Goal: Information Seeking & Learning: Learn about a topic

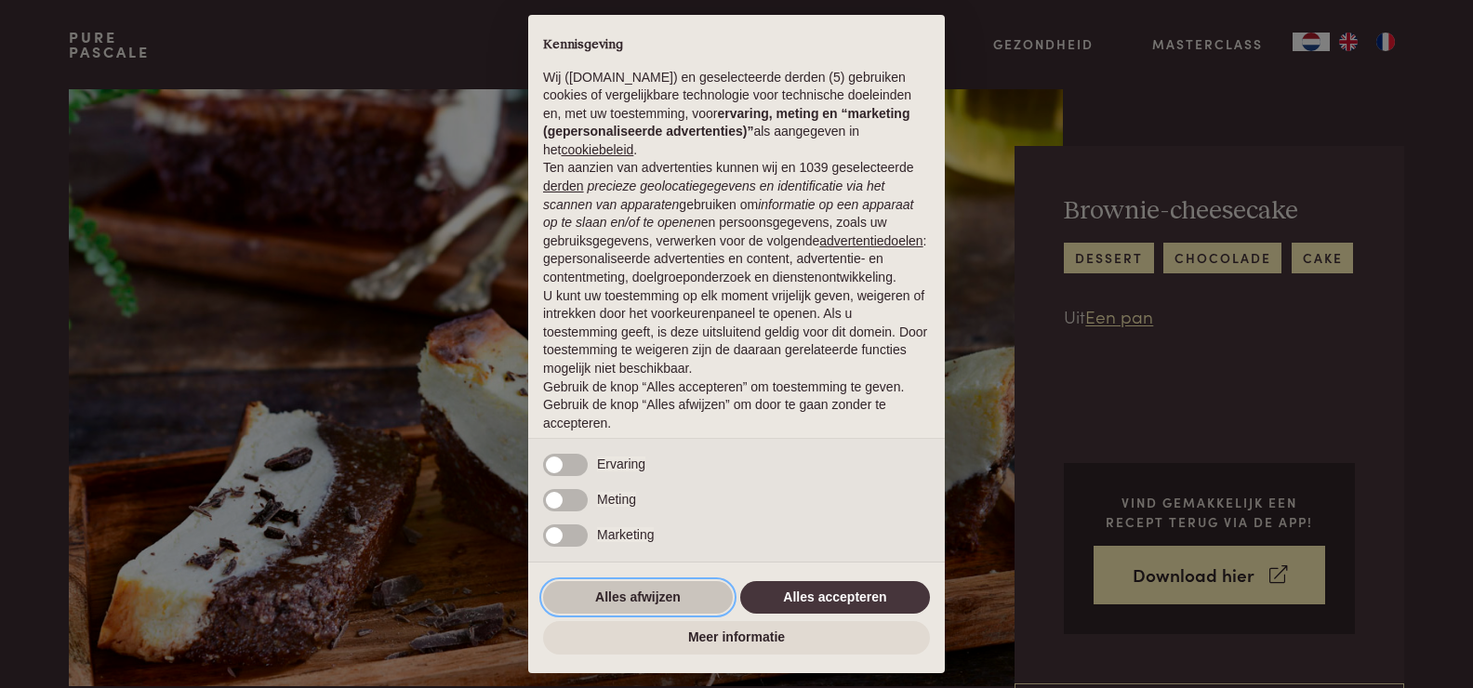
click at [620, 591] on button "Alles afwijzen" at bounding box center [638, 597] width 190 height 33
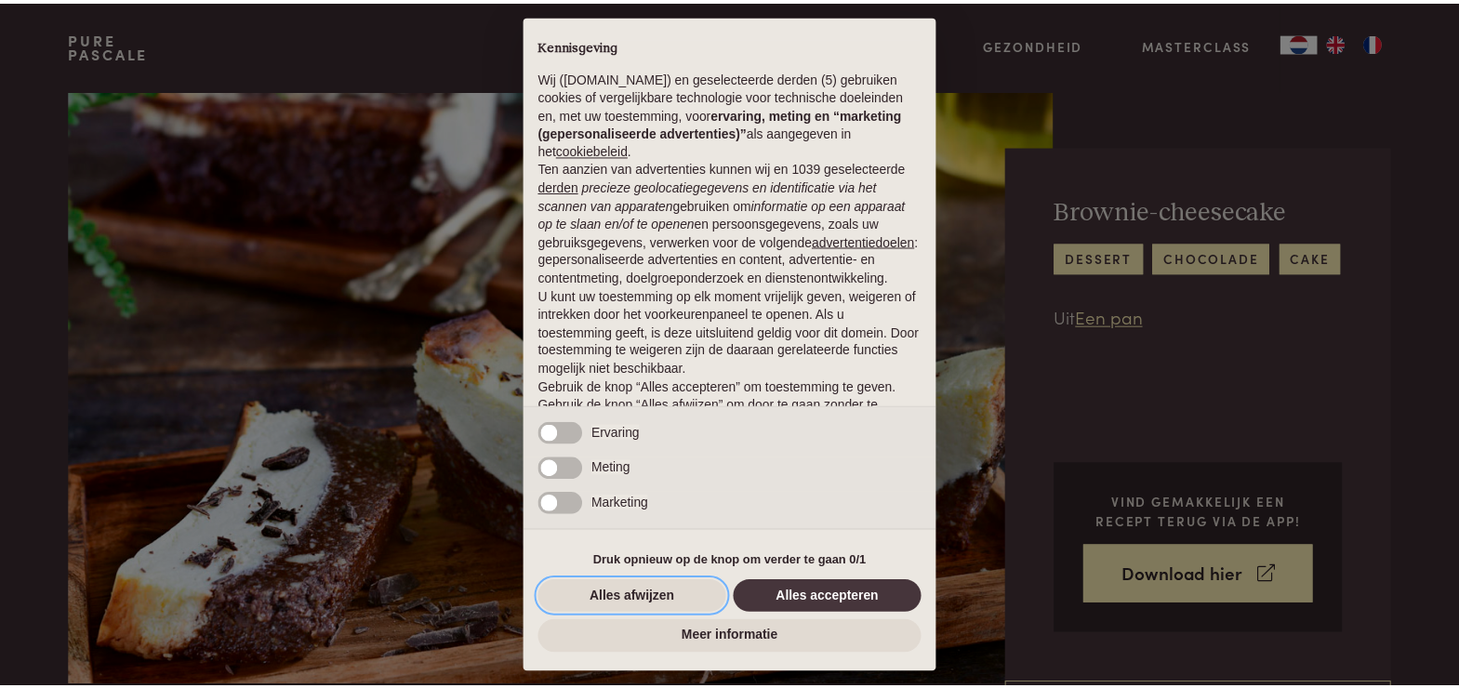
scroll to position [60, 0]
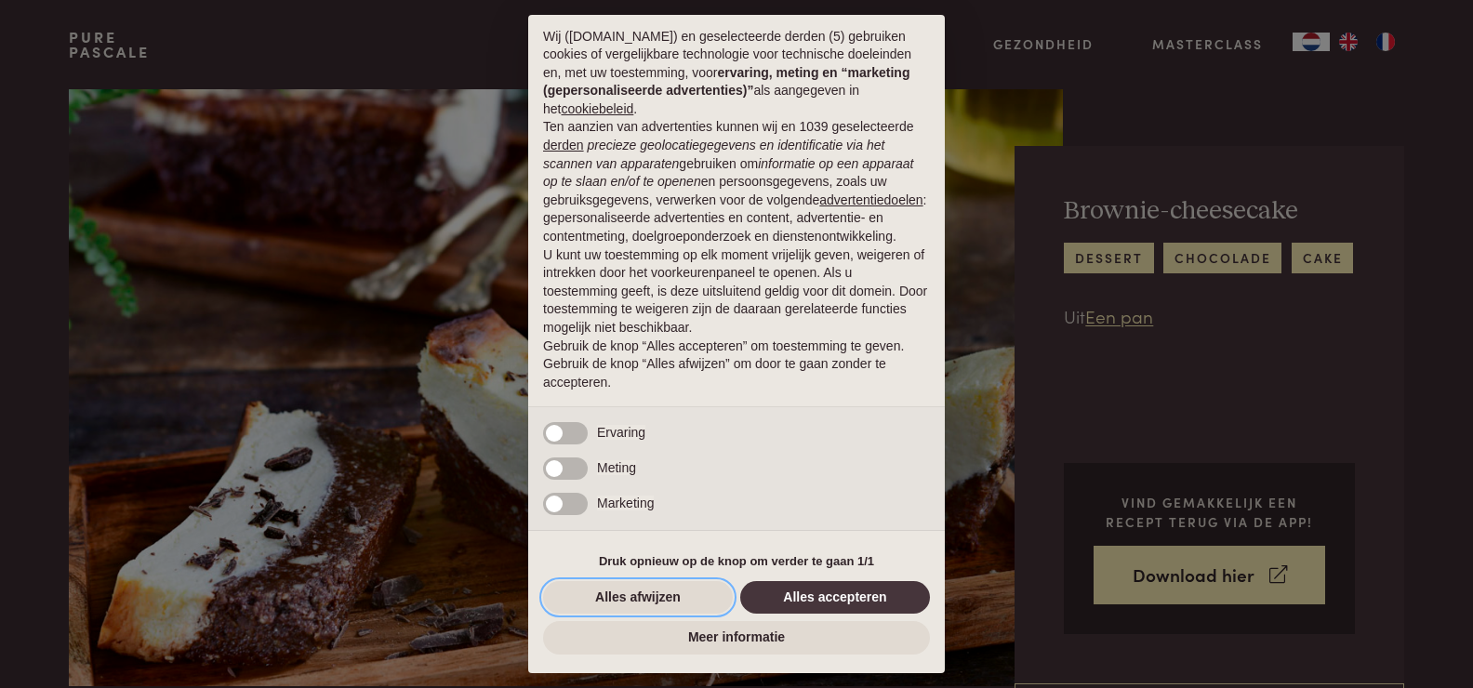
click at [621, 600] on button "Alles afwijzen" at bounding box center [638, 597] width 190 height 33
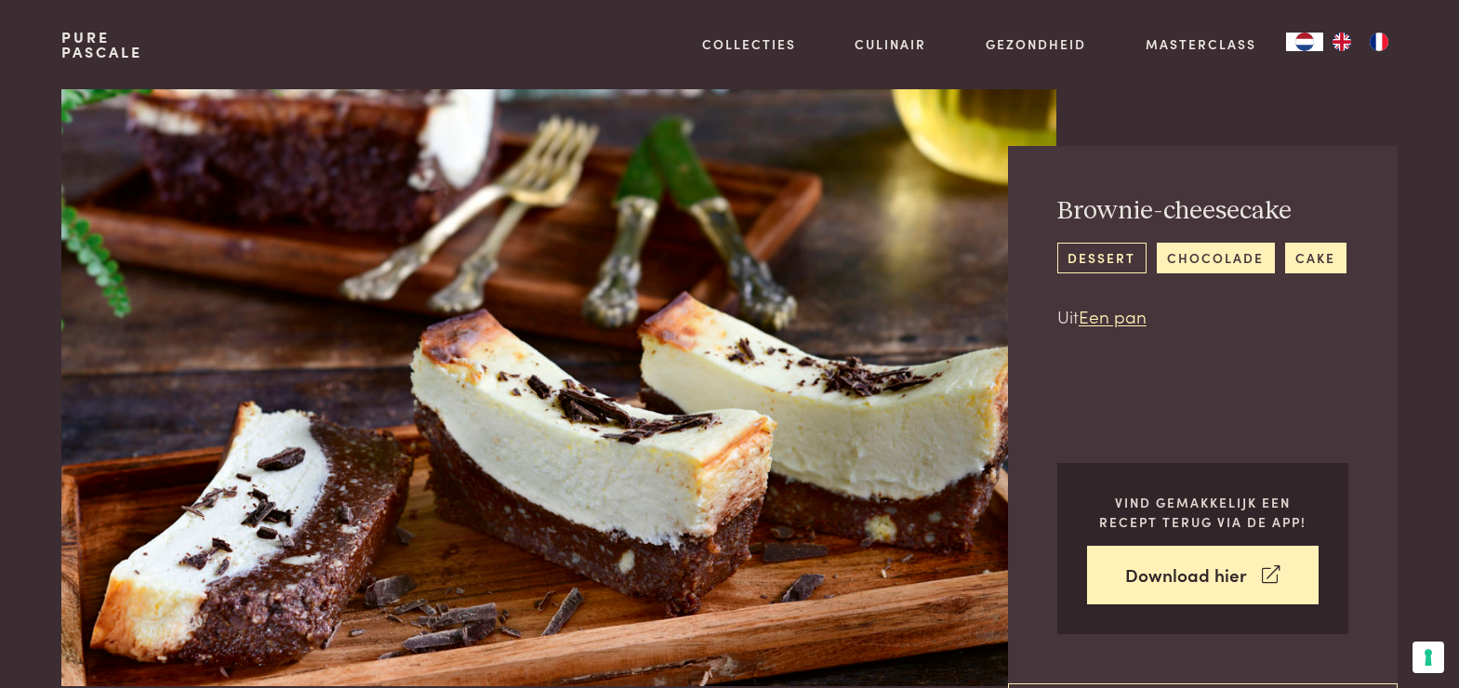
click at [1093, 249] on link "dessert" at bounding box center [1101, 258] width 89 height 31
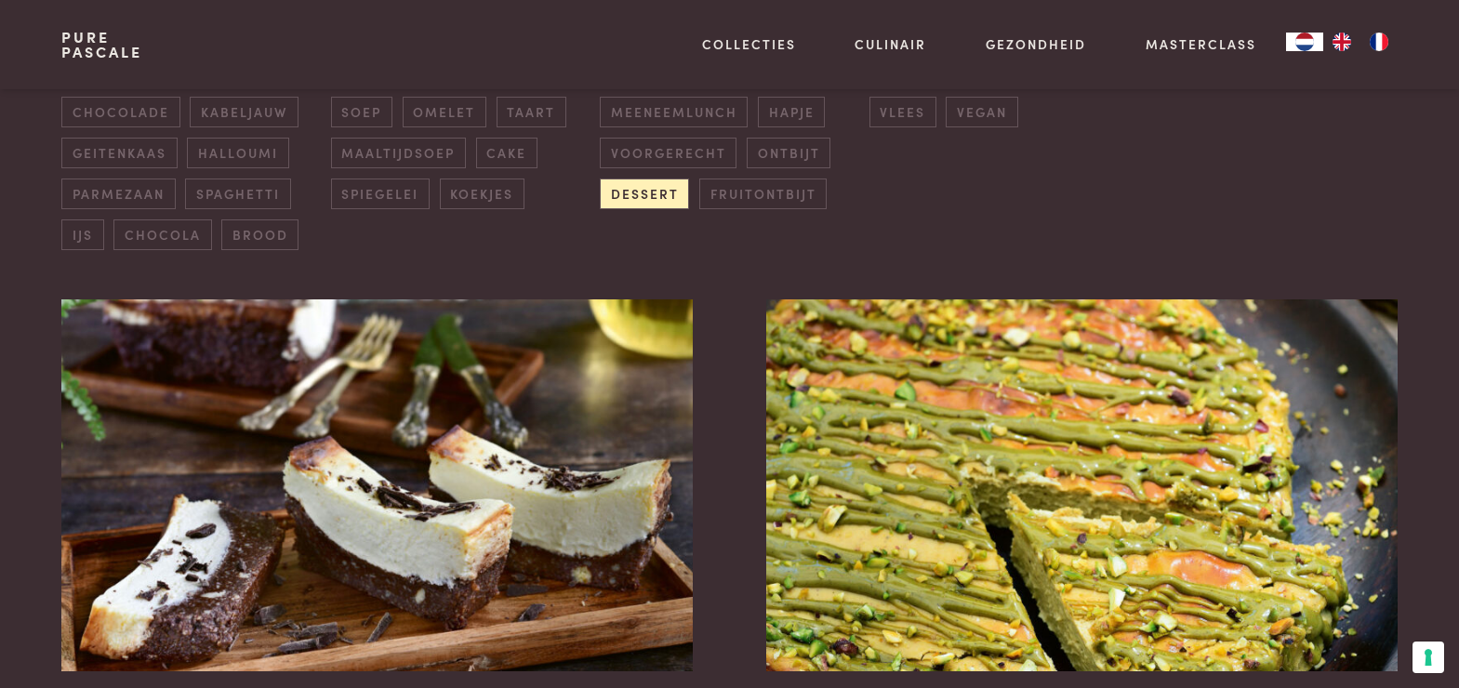
scroll to position [744, 0]
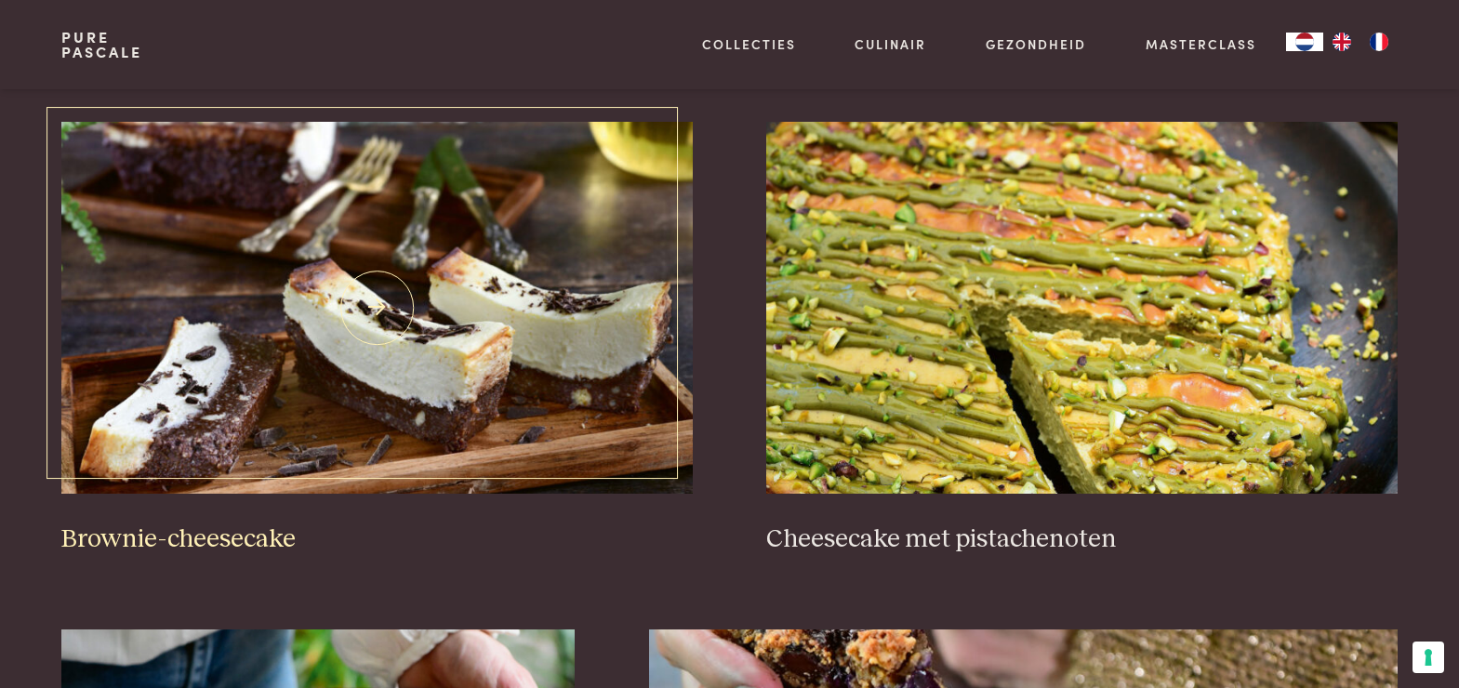
click at [265, 538] on h3 "Brownie-cheesecake" at bounding box center [376, 540] width 631 height 33
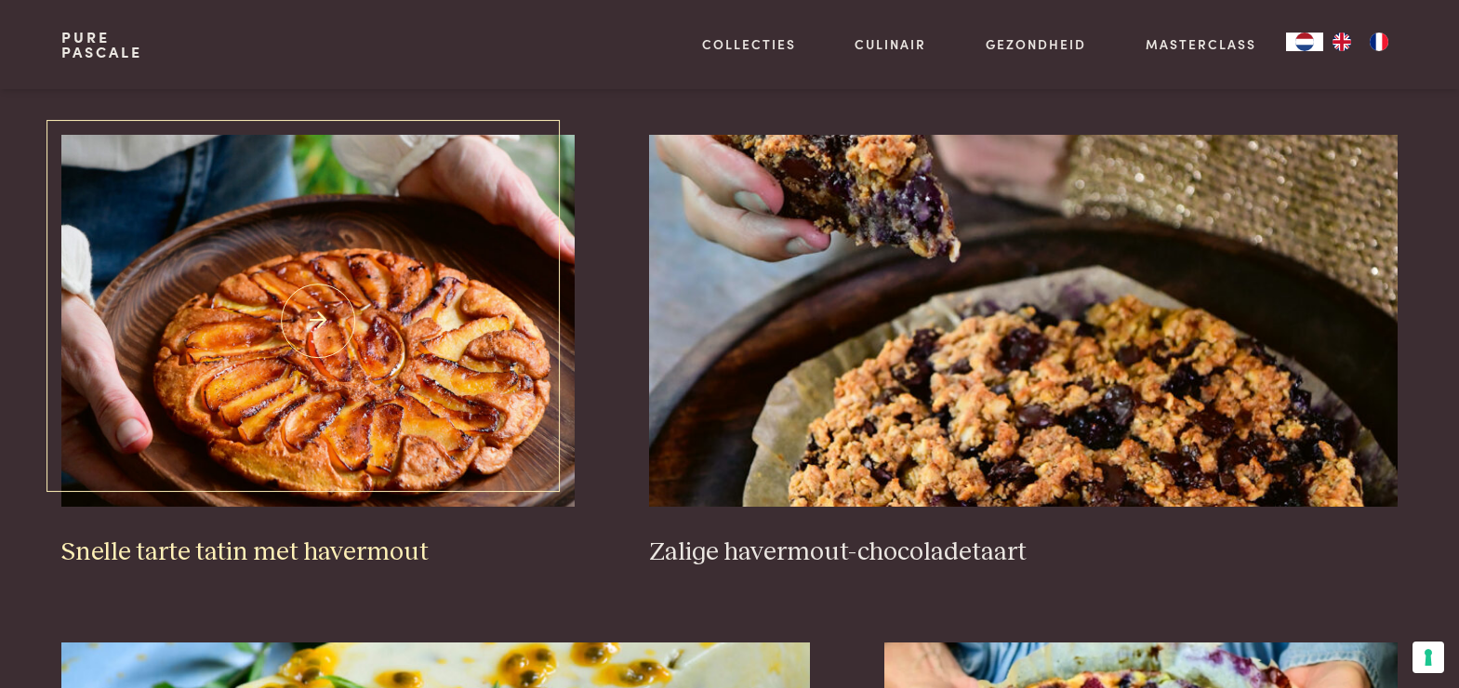
scroll to position [1240, 0]
click at [228, 544] on h3 "Snelle tarte tatin met havermout" at bounding box center [317, 552] width 513 height 33
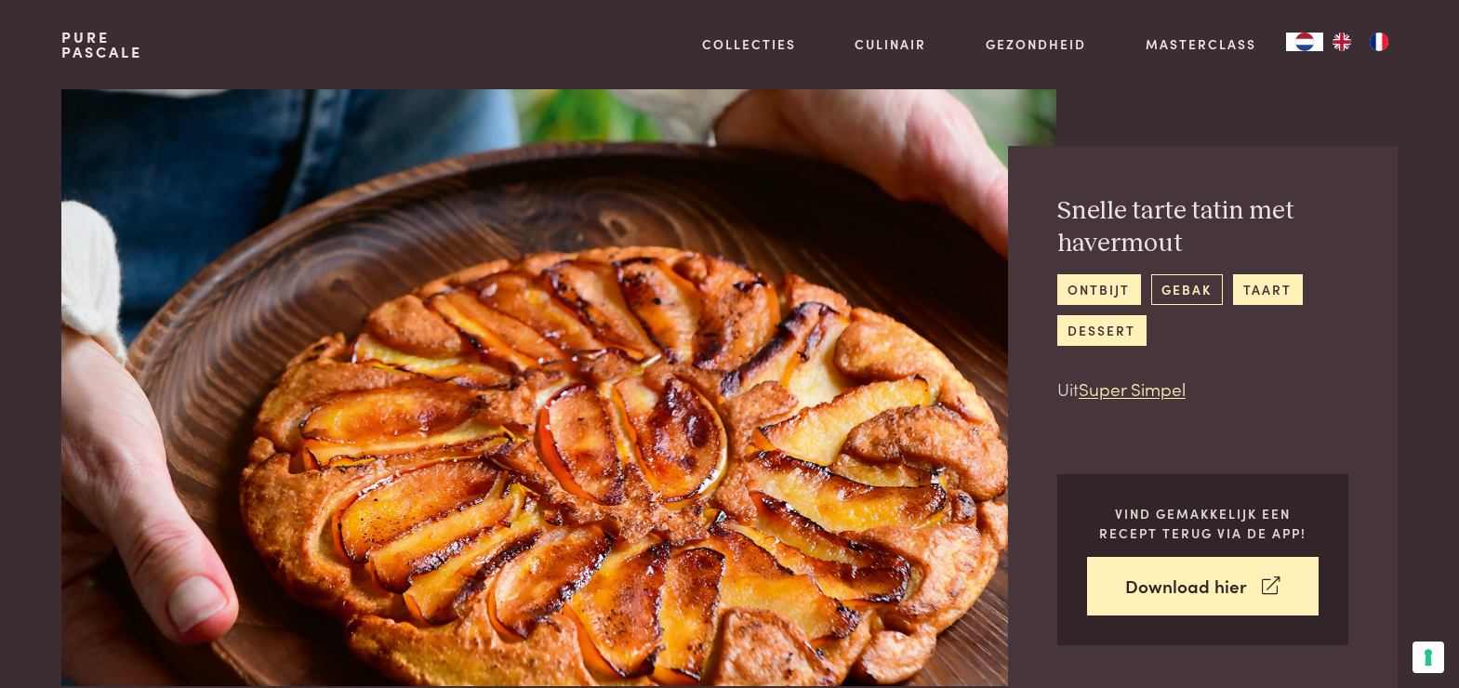
click at [1178, 286] on link "gebak" at bounding box center [1187, 289] width 72 height 31
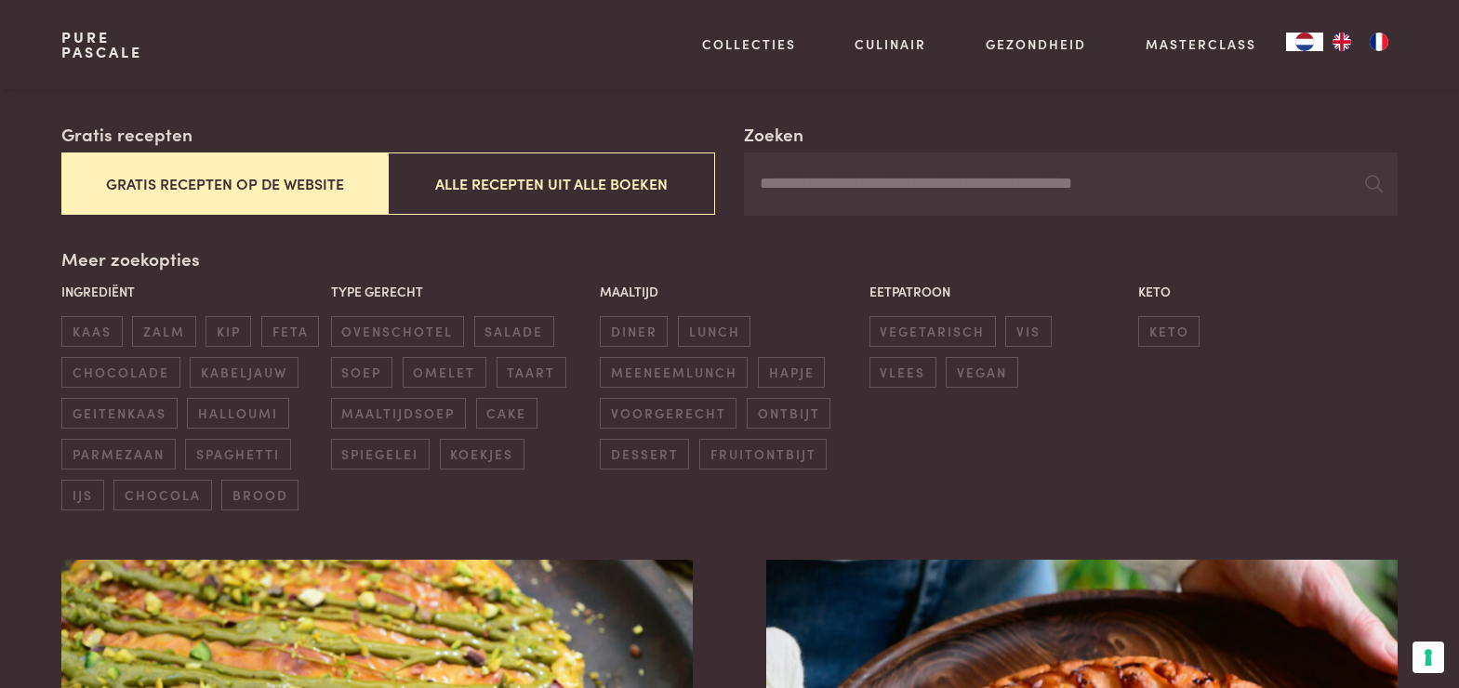
scroll to position [372, 0]
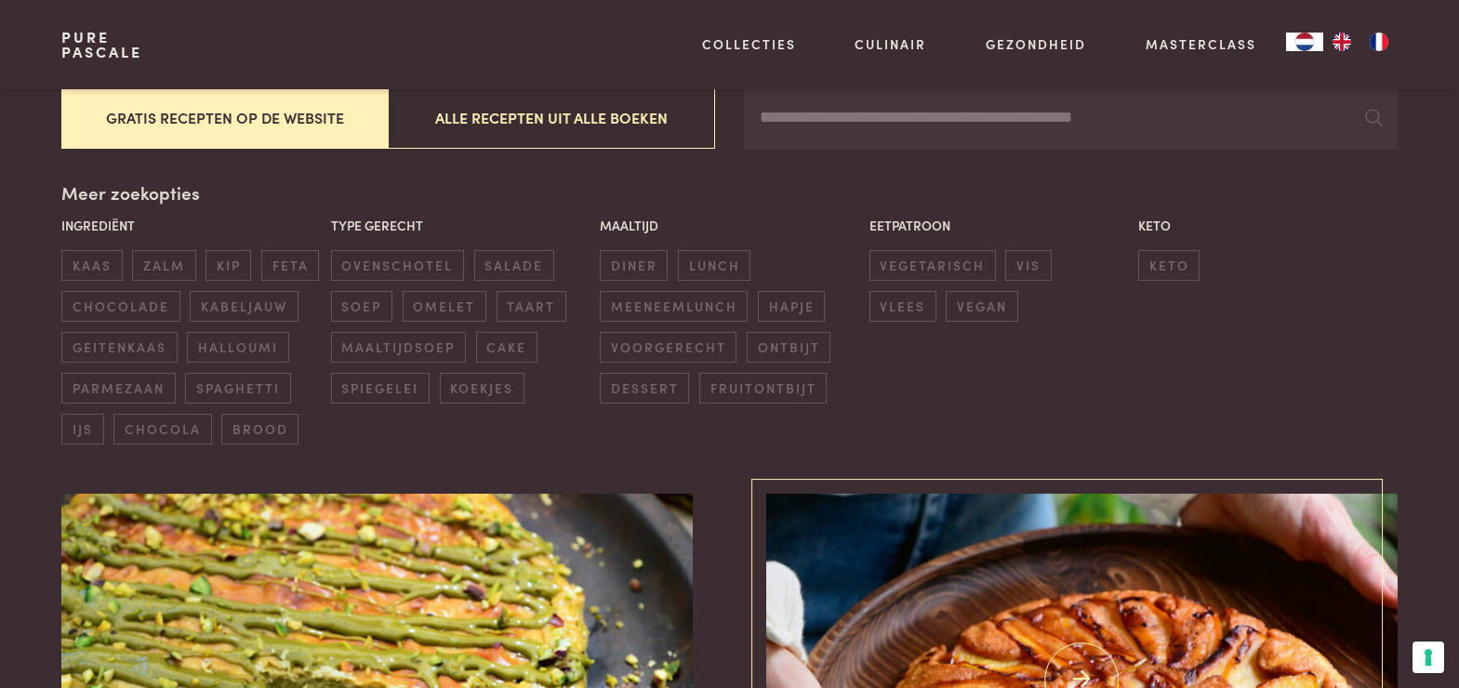
click at [1099, 593] on img at bounding box center [1081, 680] width 631 height 372
